Goal: Book appointment/travel/reservation

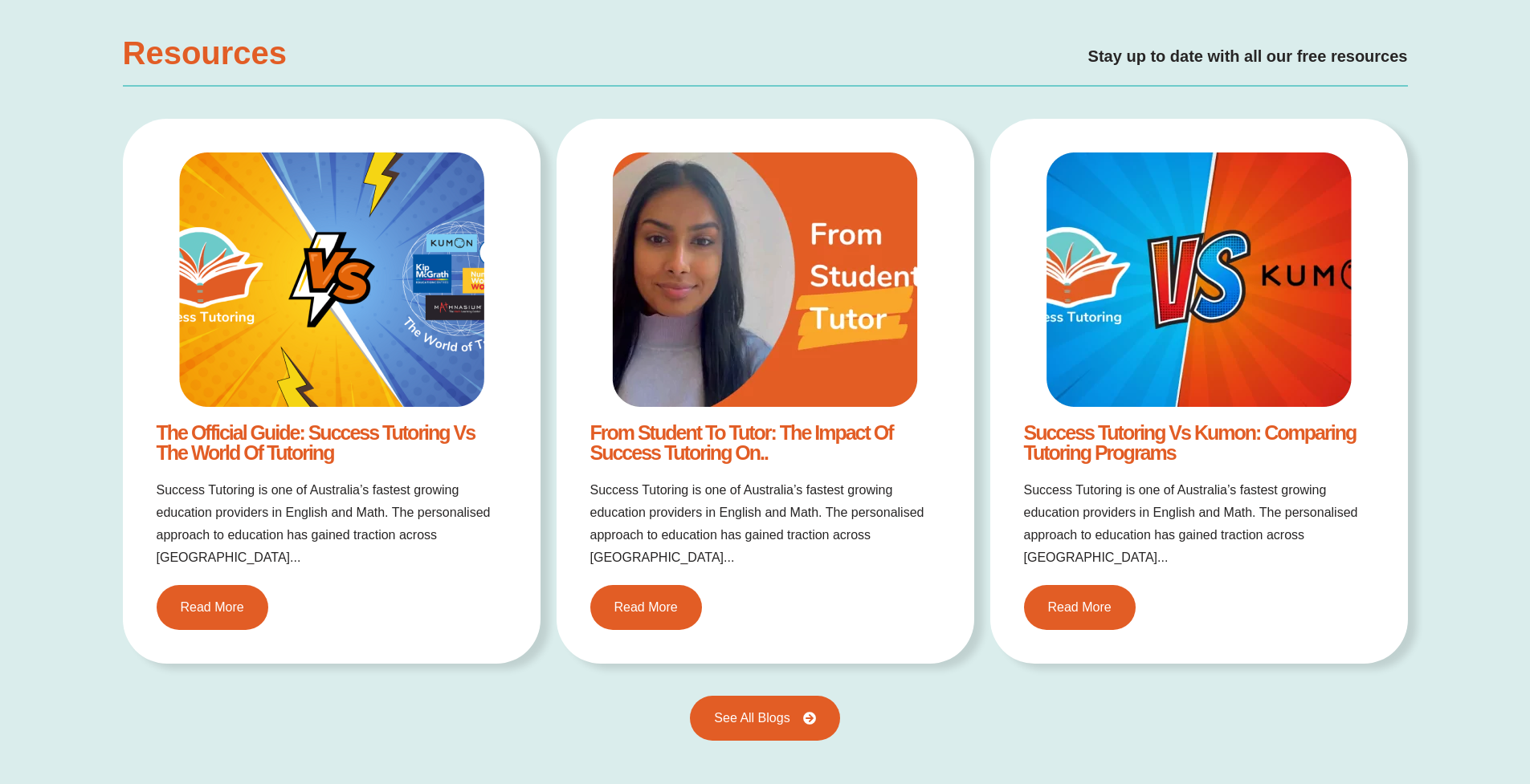
scroll to position [3324, 0]
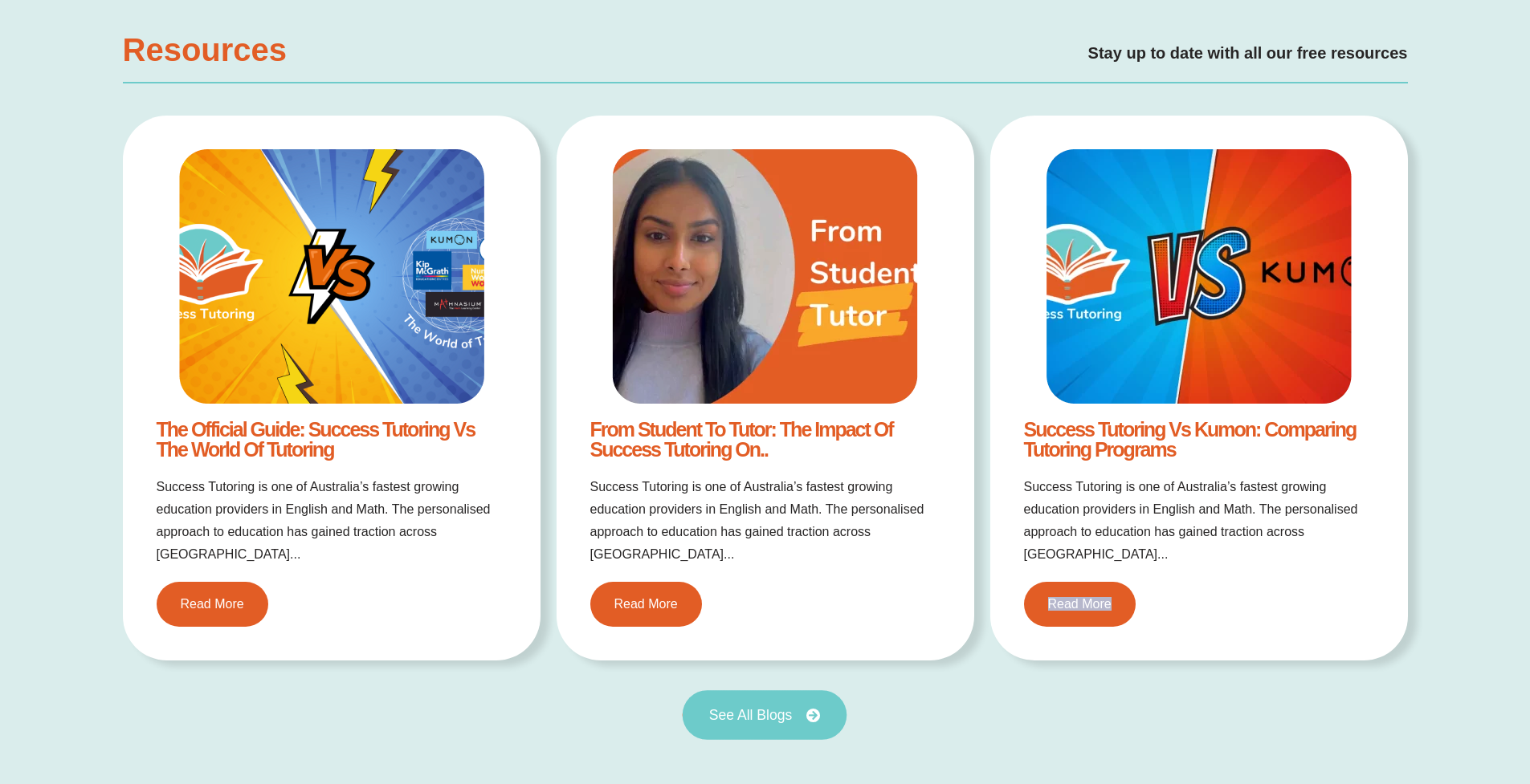
click at [785, 701] on link "See All Blogs" at bounding box center [765, 716] width 164 height 50
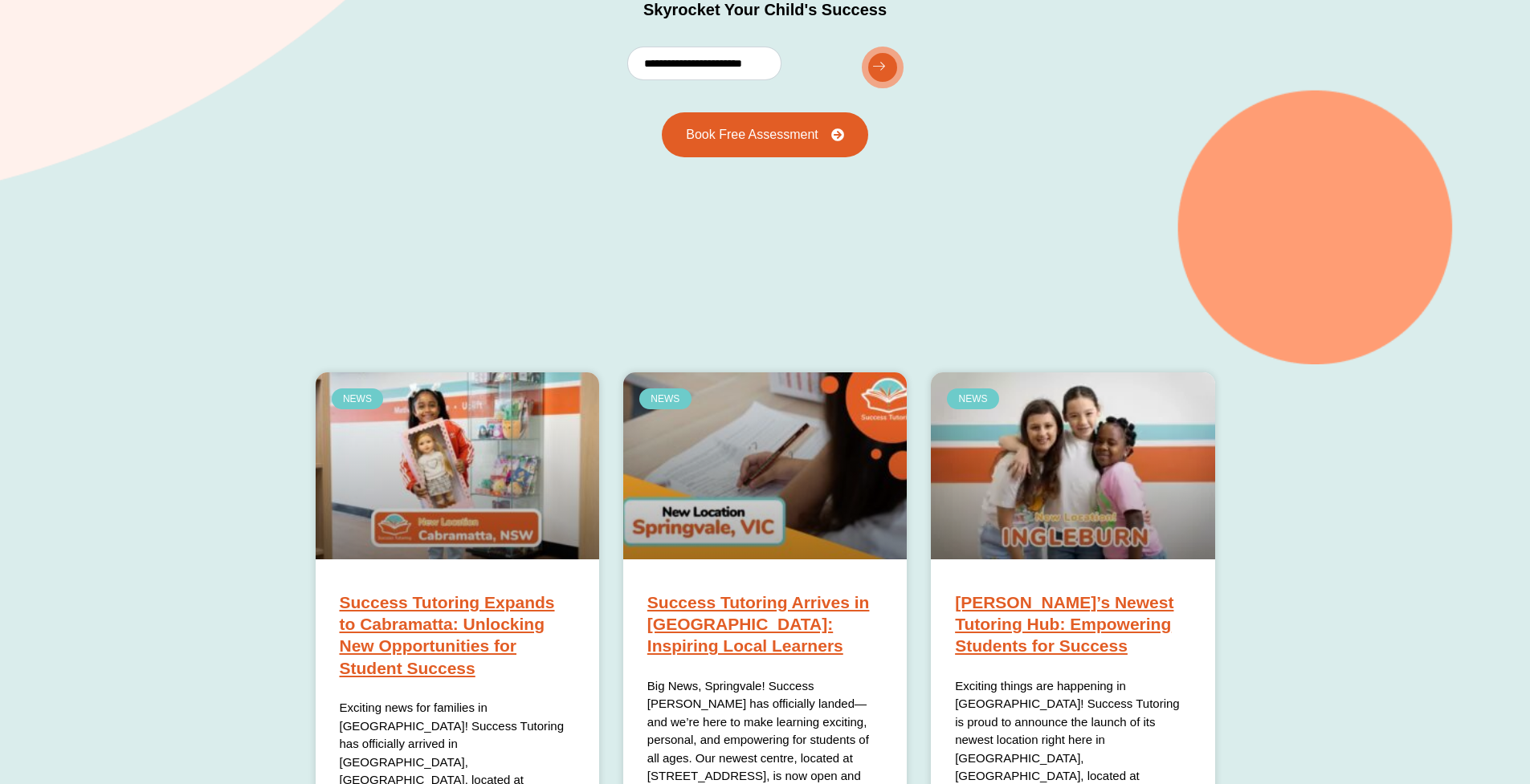
scroll to position [487, 0]
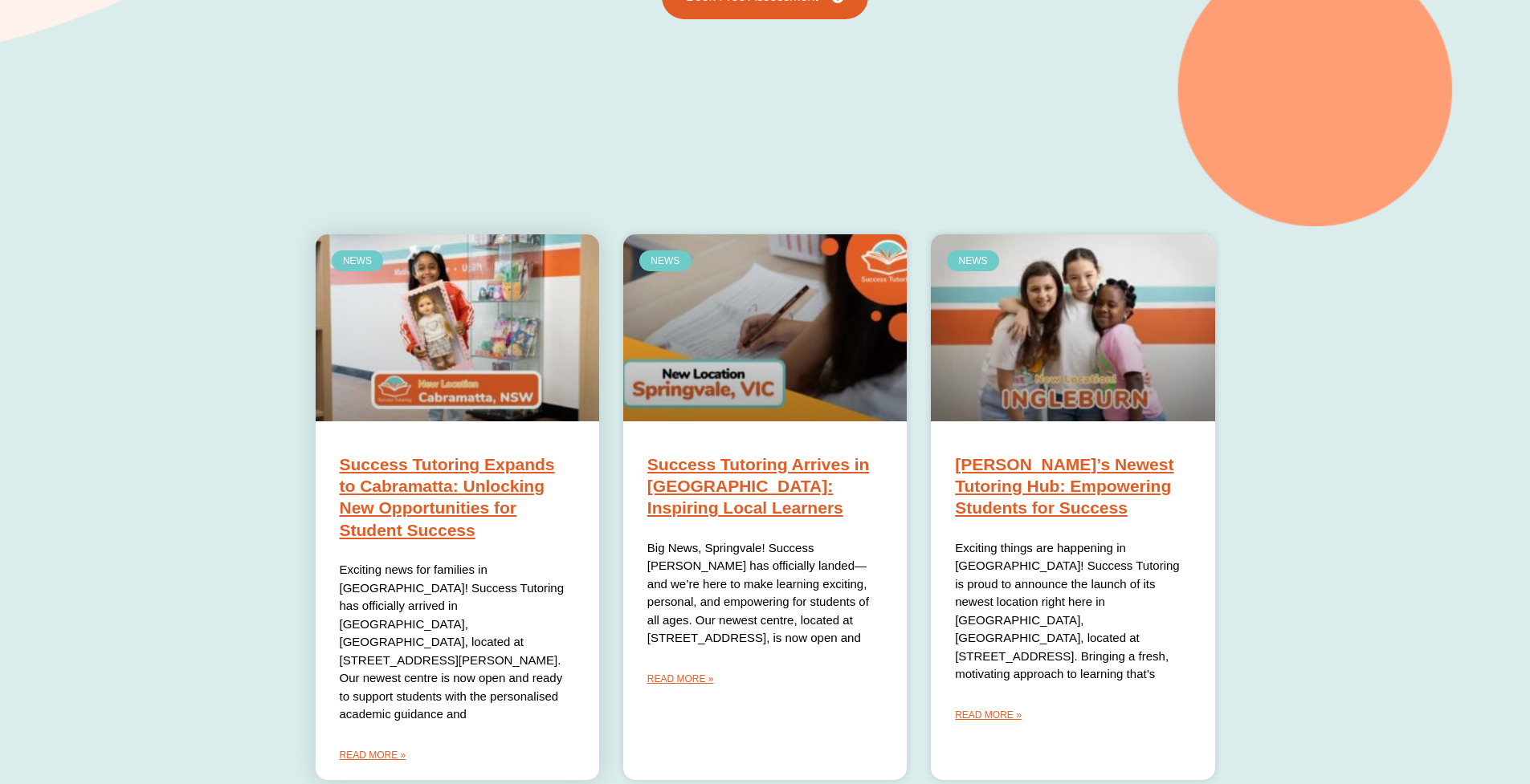
click at [377, 472] on link "Success Tutoring Expands to Cabramatta: Unlocking New Opportunities for Student…" at bounding box center [448, 498] width 216 height 84
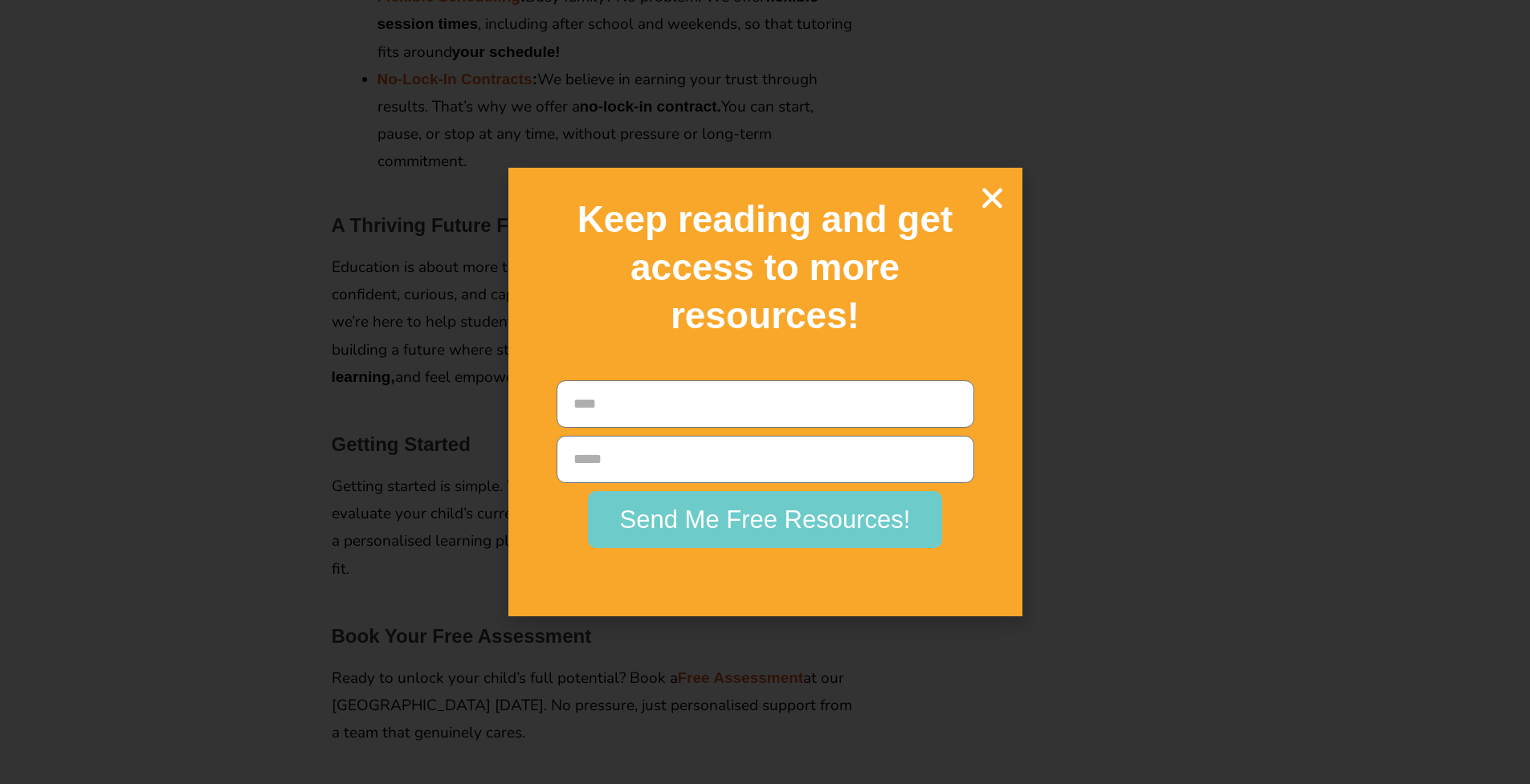
scroll to position [3066, 0]
click at [992, 212] on icon "Close" at bounding box center [992, 198] width 28 height 28
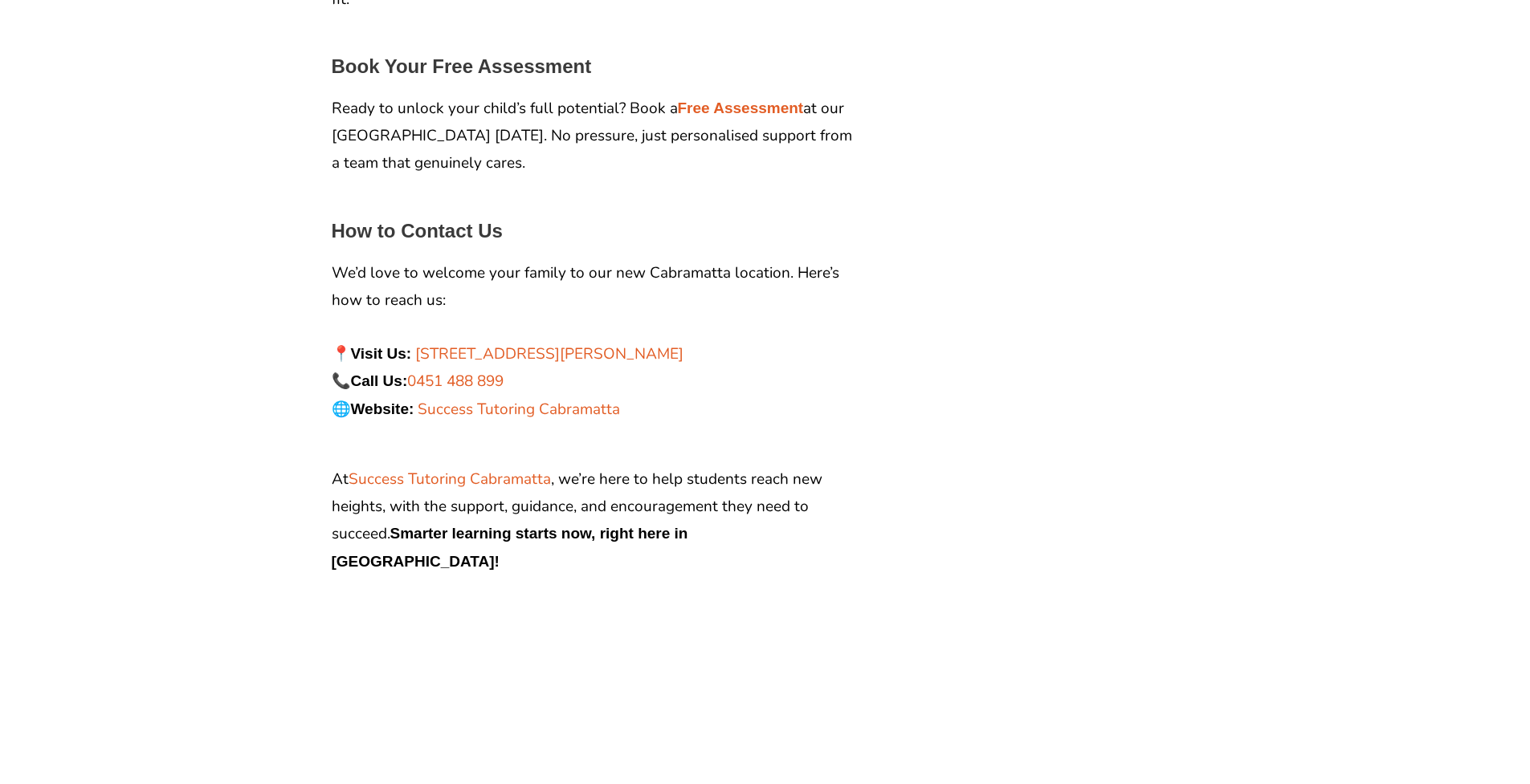
scroll to position [2887, 0]
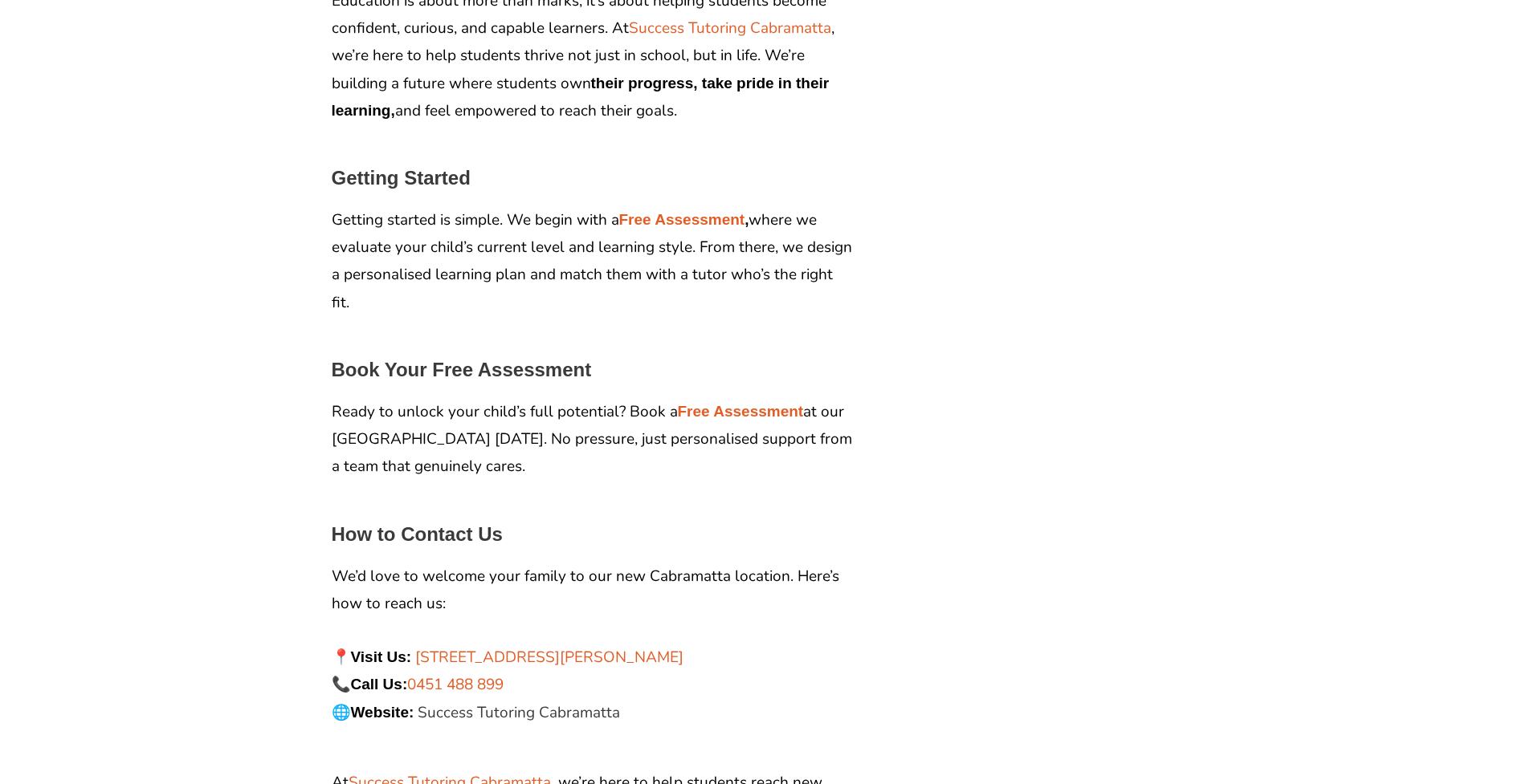
click at [544, 702] on link "Success Tutoring Cabramatta" at bounding box center [519, 712] width 202 height 21
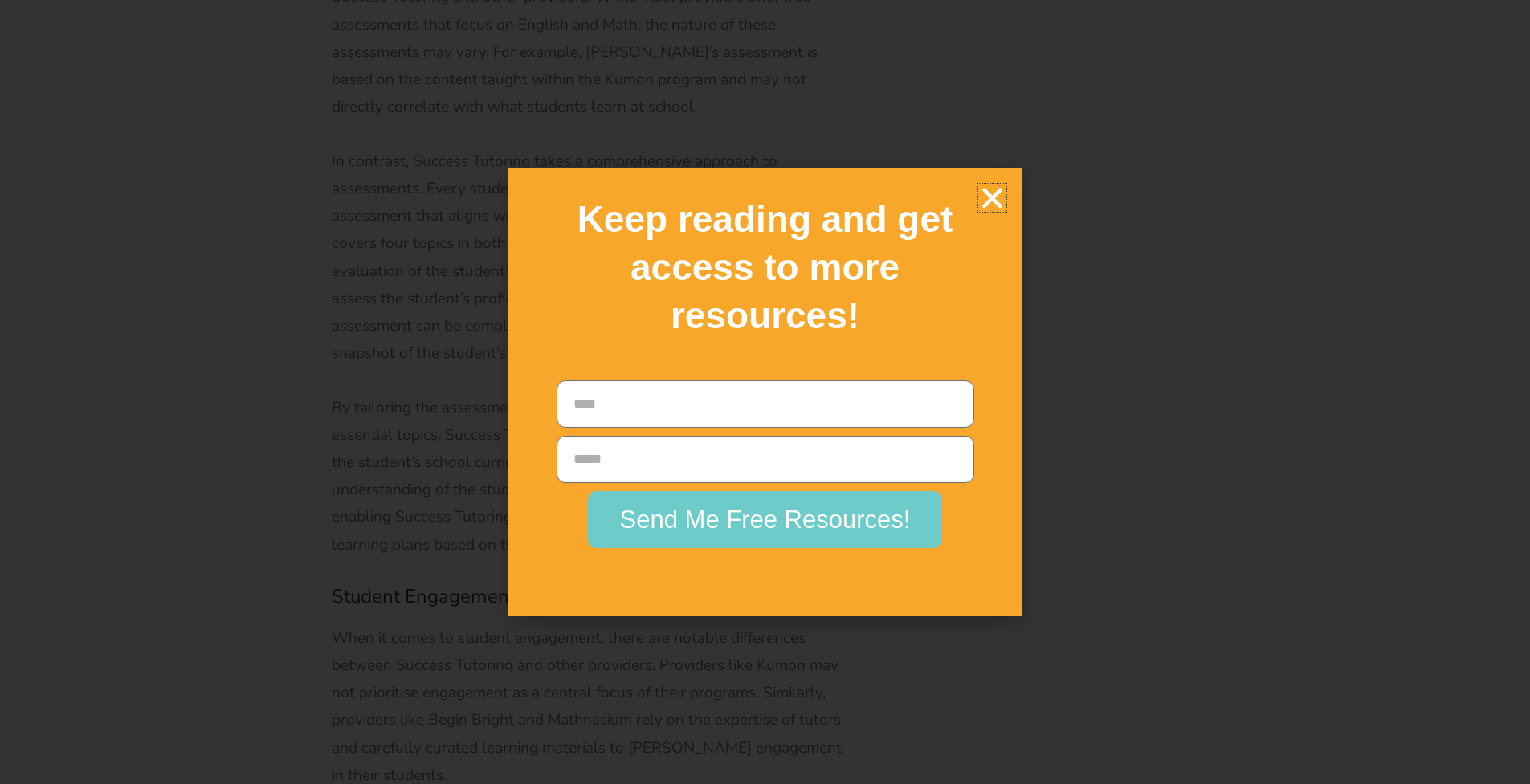
scroll to position [5939, 0]
click at [987, 212] on icon "Close" at bounding box center [992, 198] width 28 height 28
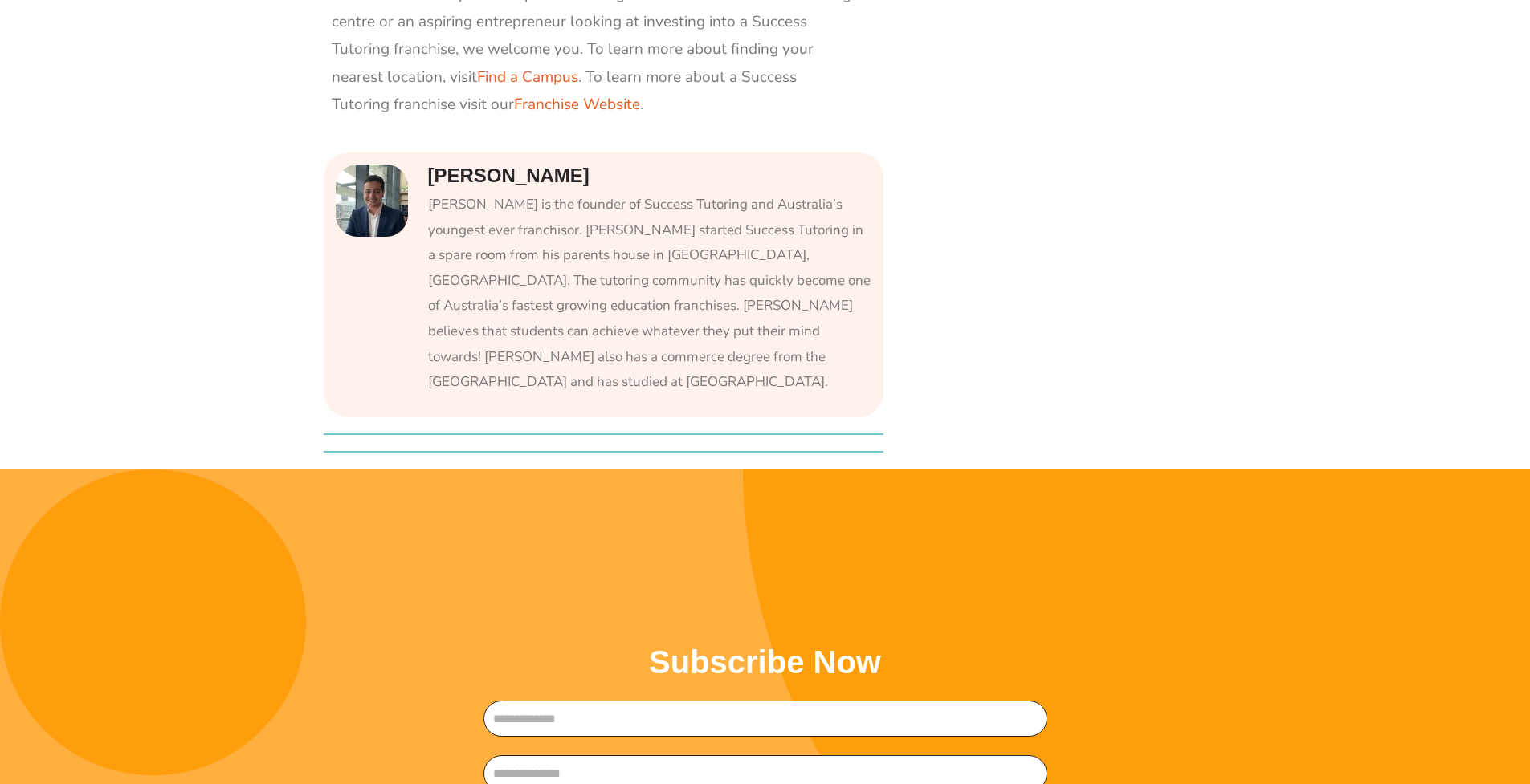
scroll to position [11696, 0]
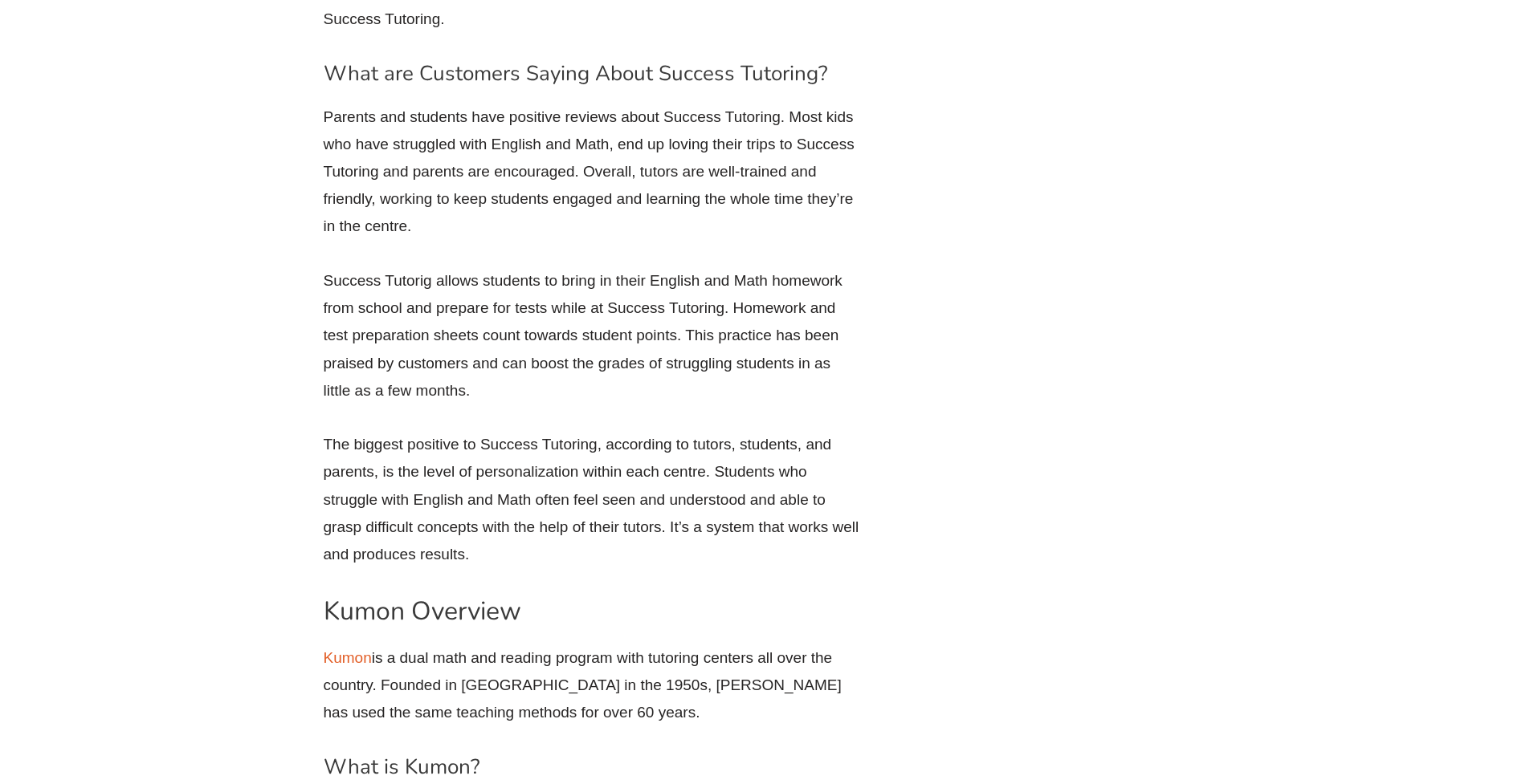
scroll to position [3787, 0]
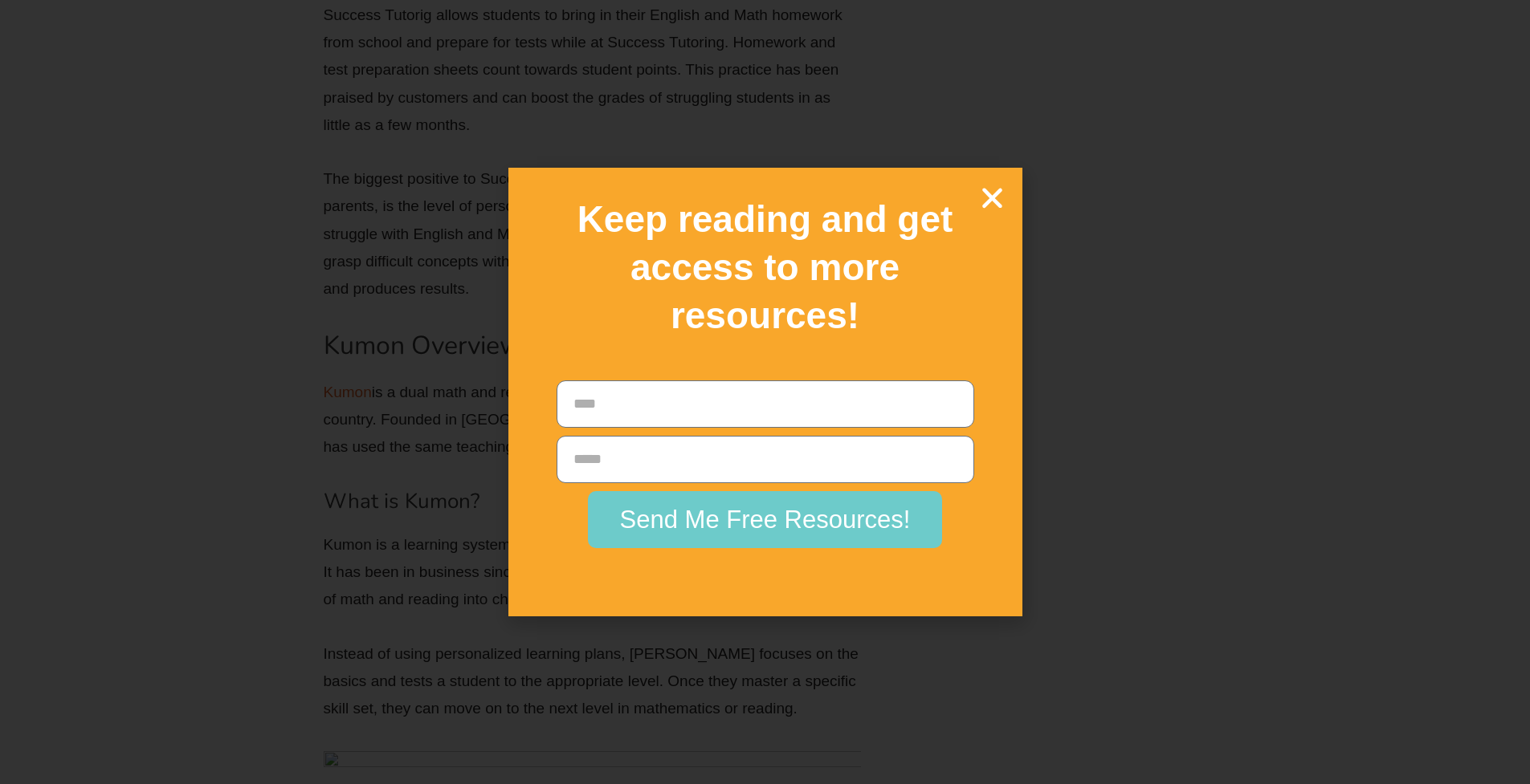
click at [1000, 212] on icon "Close" at bounding box center [992, 198] width 28 height 28
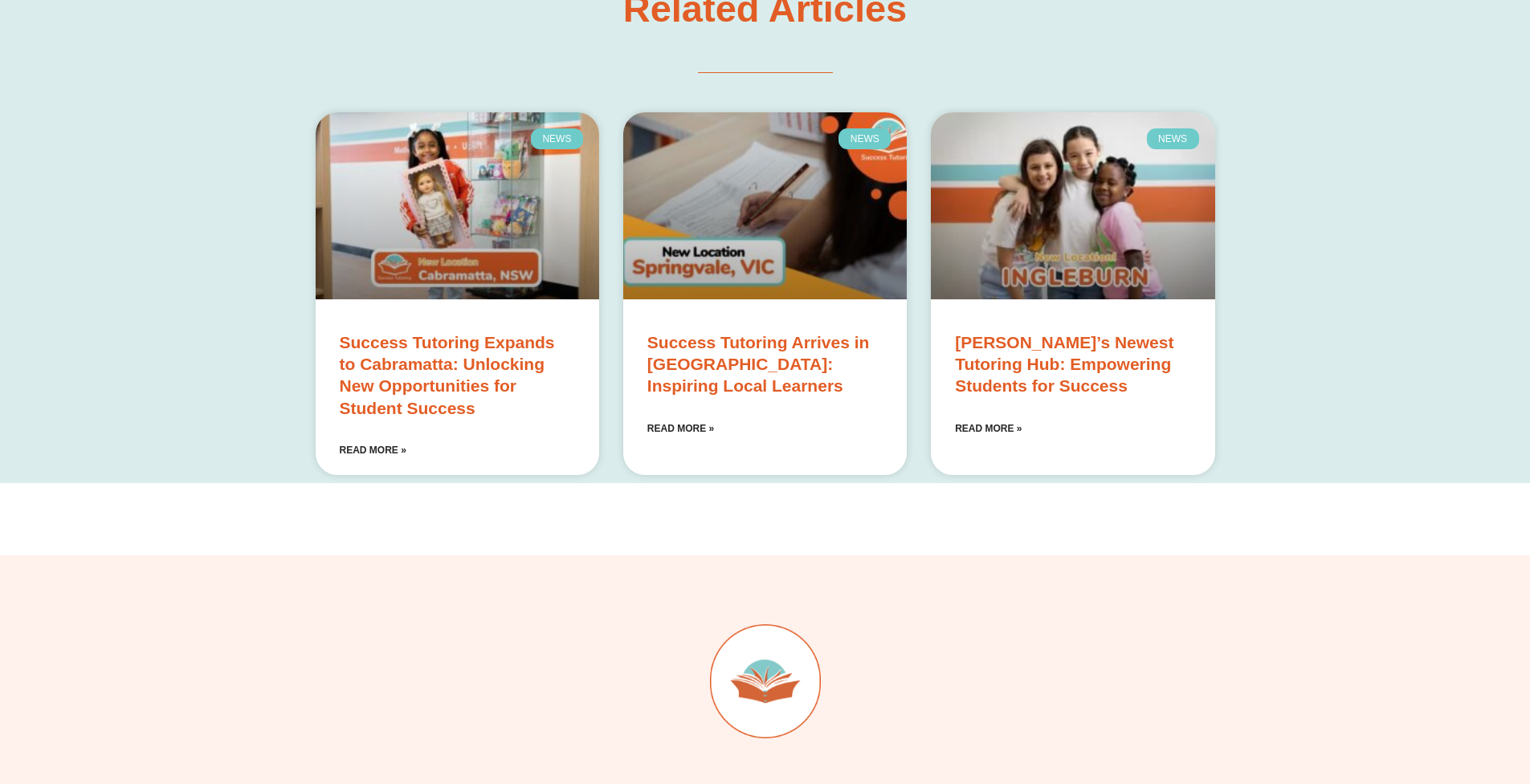
scroll to position [8997, 0]
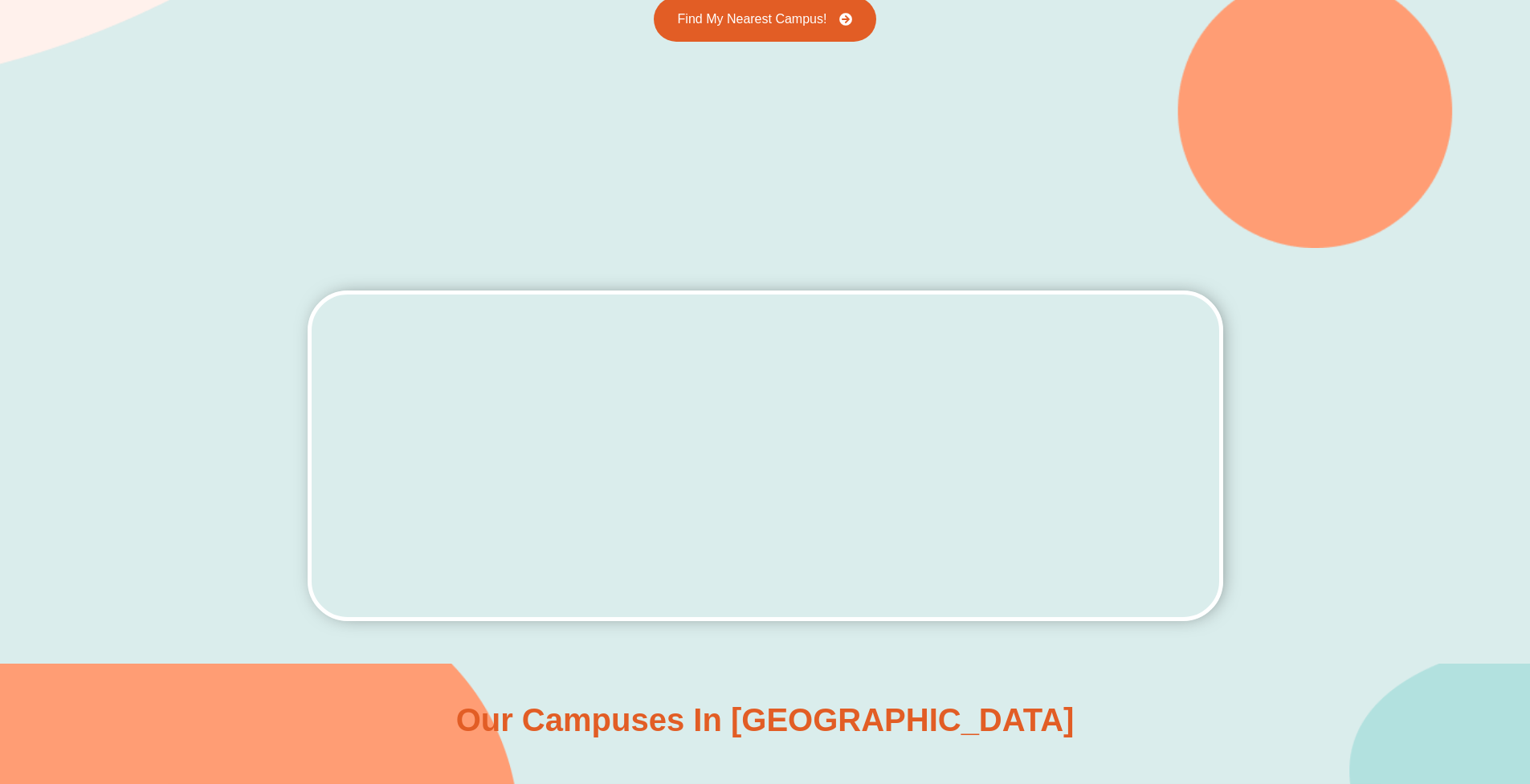
scroll to position [143, 0]
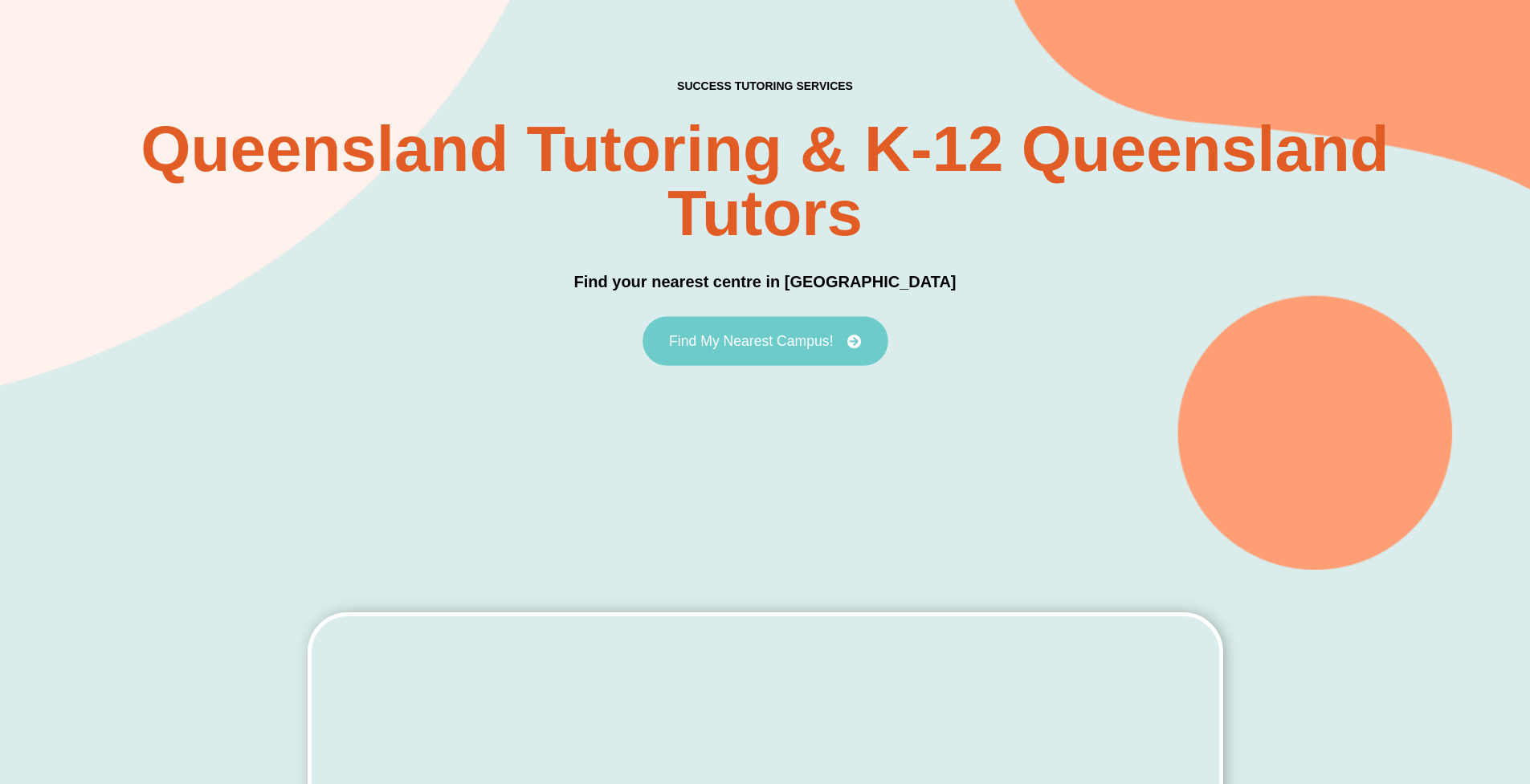
click at [767, 342] on span "Find My Nearest Campus!" at bounding box center [751, 342] width 163 height 15
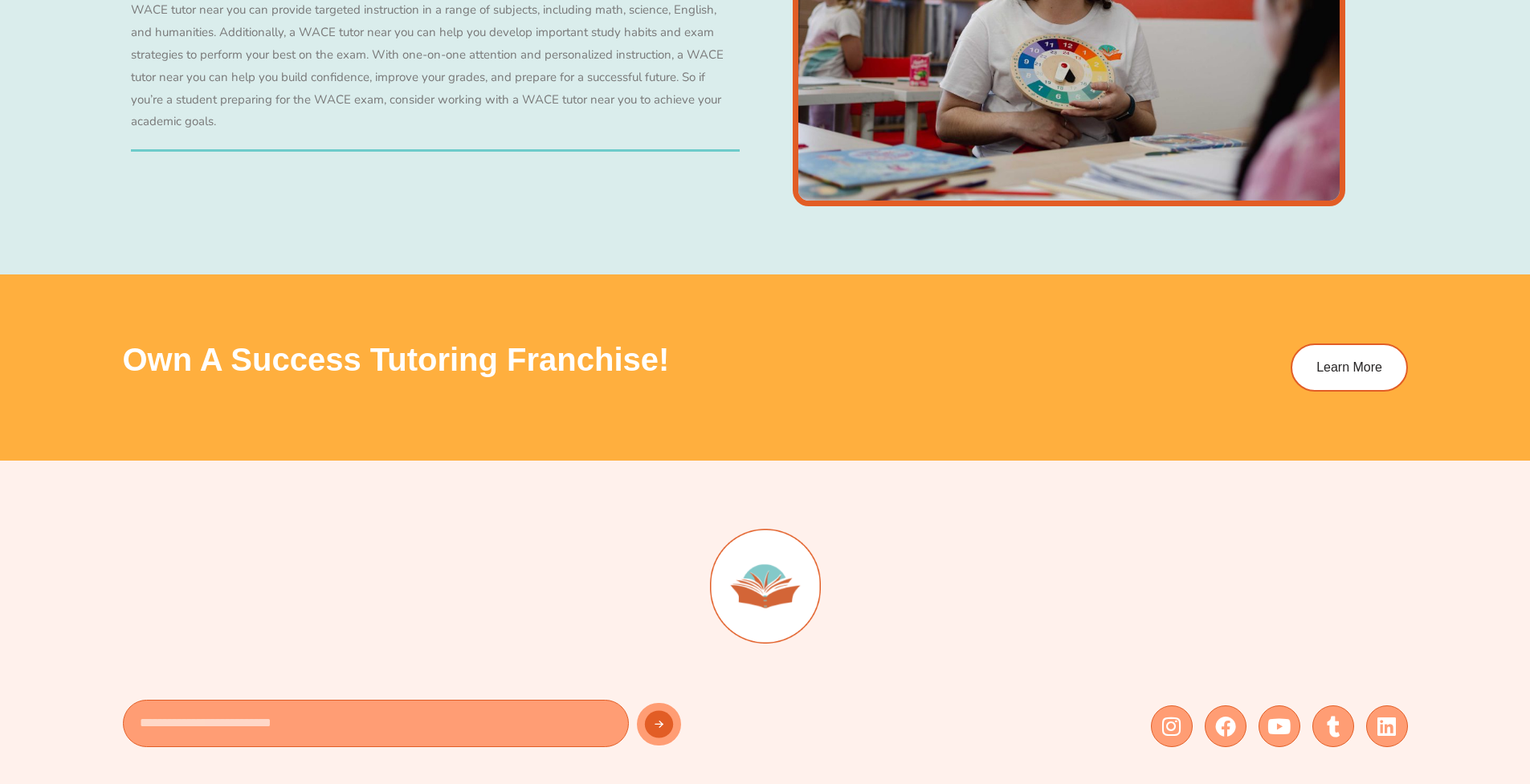
scroll to position [6142, 0]
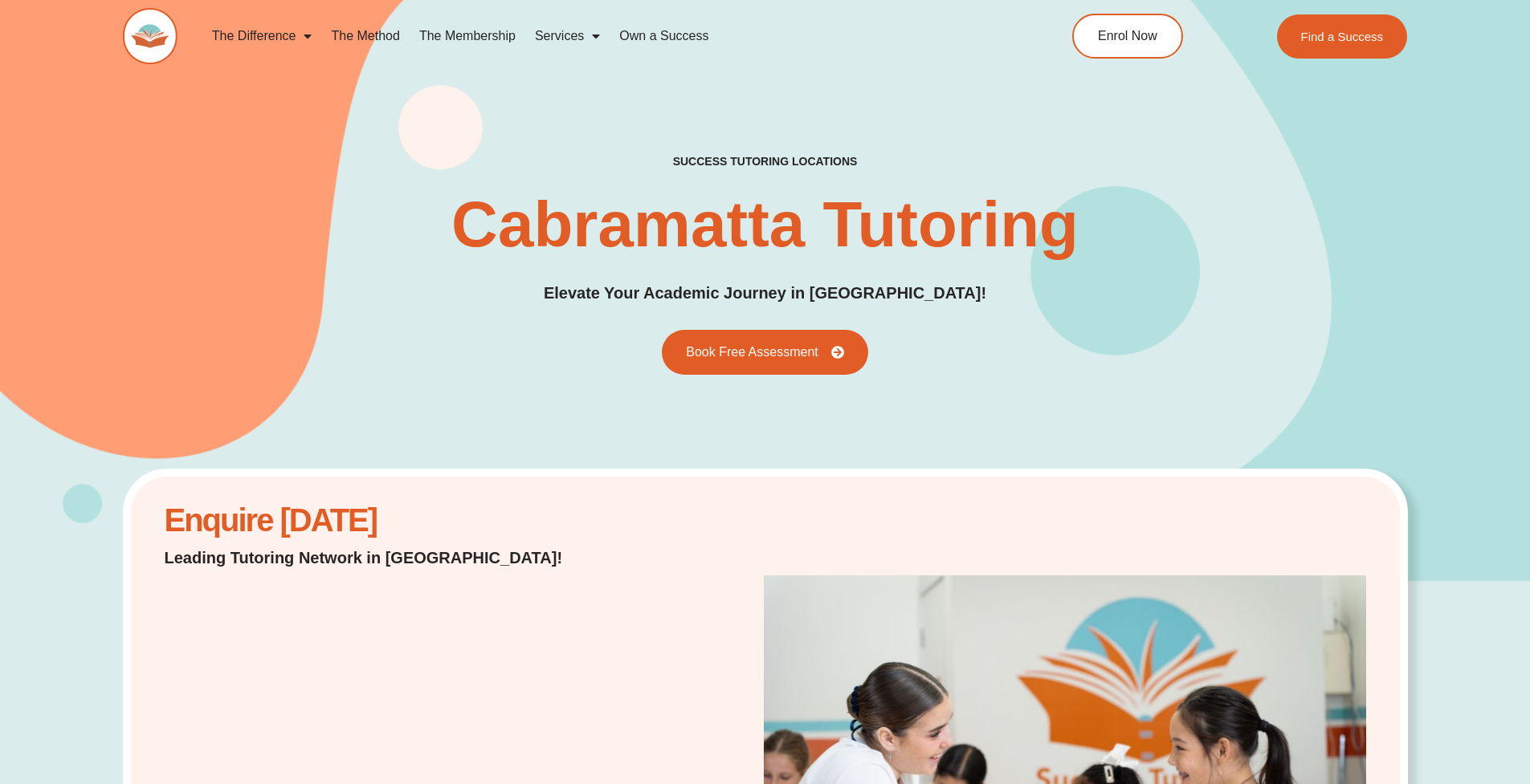
scroll to position [28, 0]
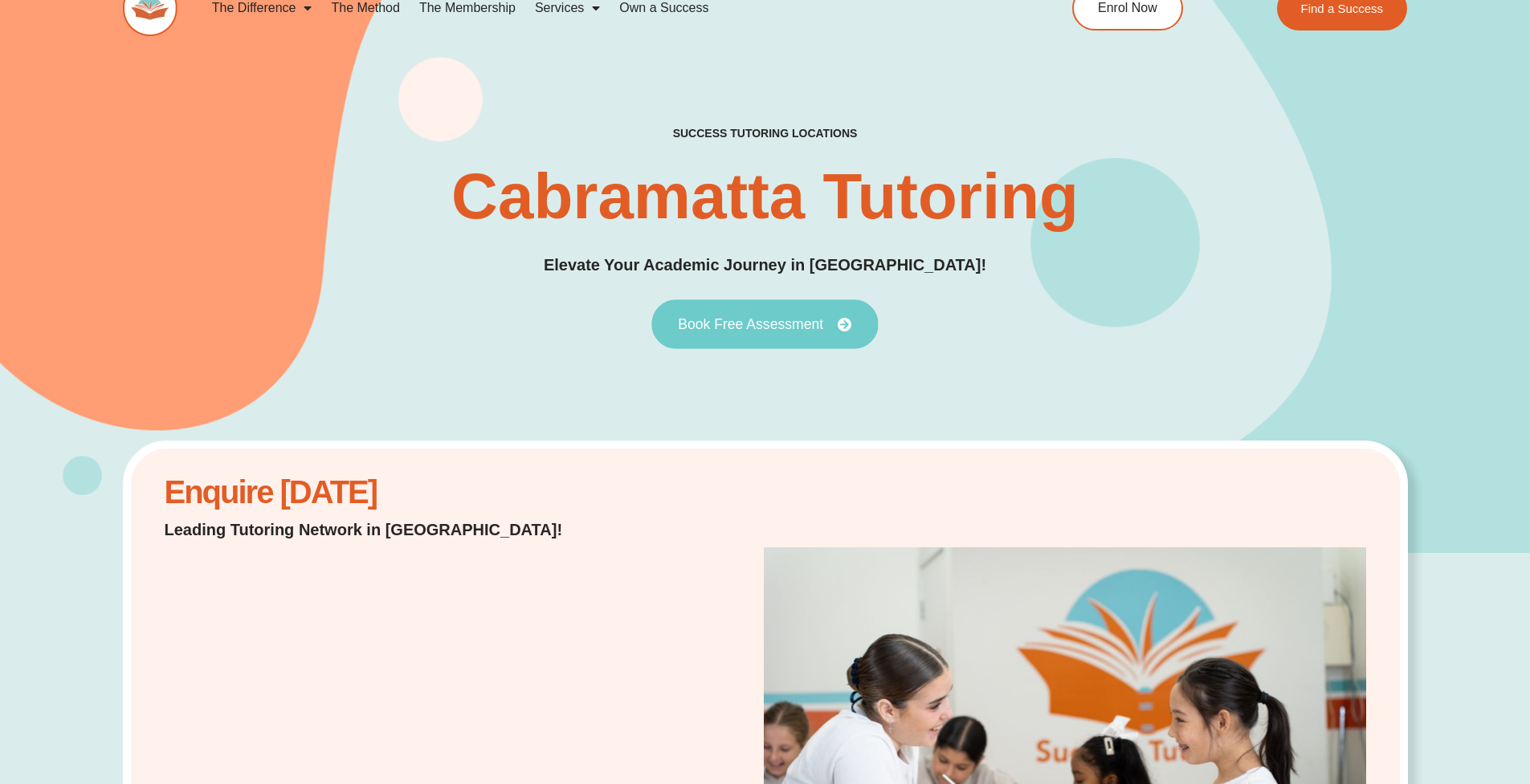
click at [707, 317] on link "Book Free Assessment" at bounding box center [765, 324] width 226 height 50
click at [818, 323] on span "Book Free Assessment" at bounding box center [751, 324] width 145 height 15
click at [847, 320] on icon at bounding box center [846, 324] width 15 height 15
click at [827, 330] on span "Book Free Assessment" at bounding box center [765, 324] width 173 height 15
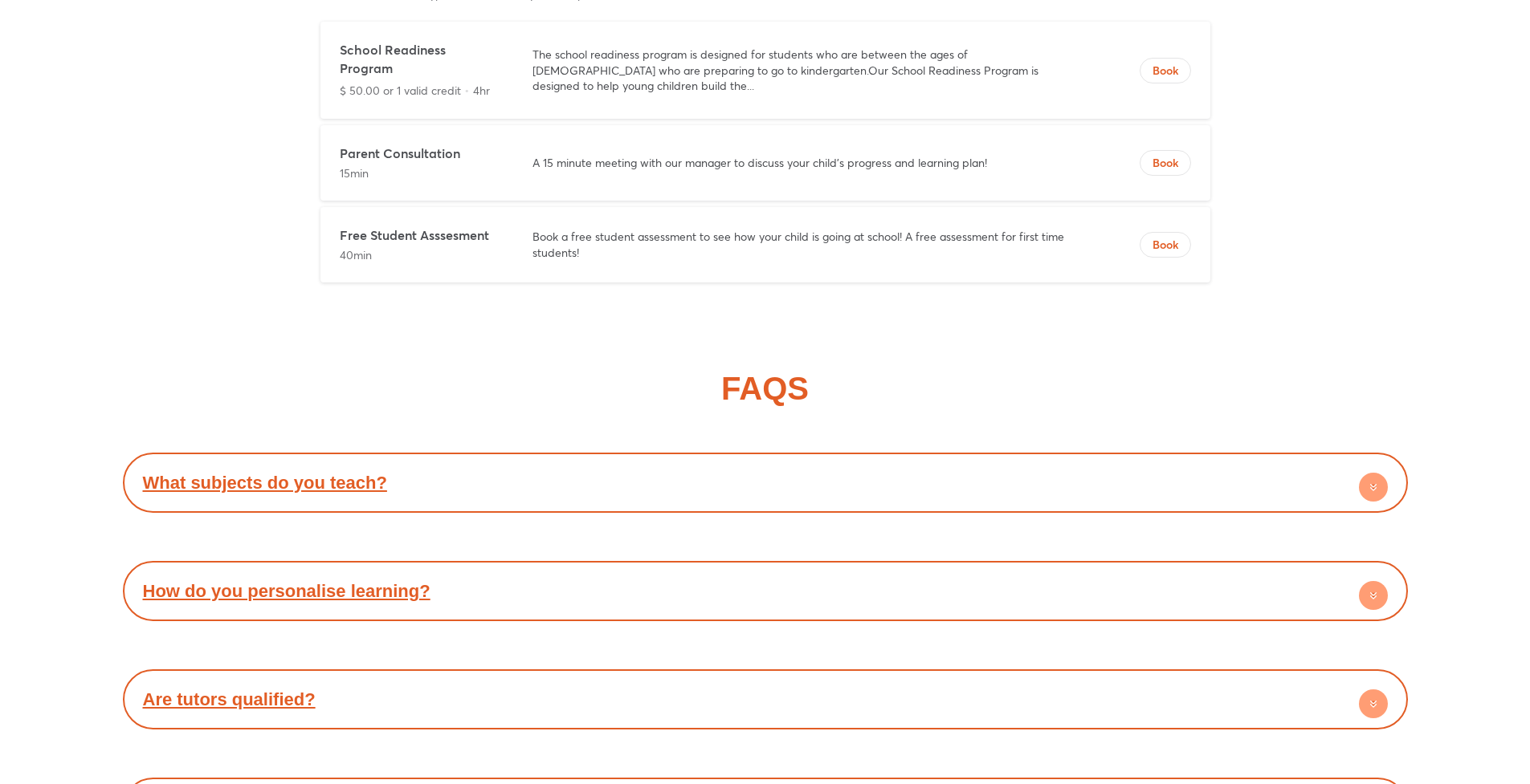
scroll to position [5928, 0]
